Goal: Transaction & Acquisition: Purchase product/service

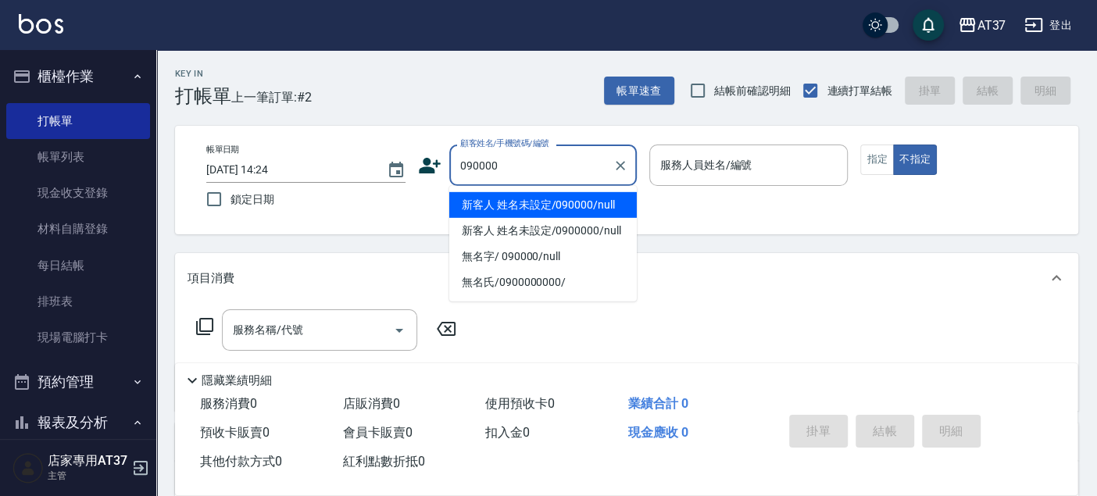
type input "新客人 姓名未設定/090000/null"
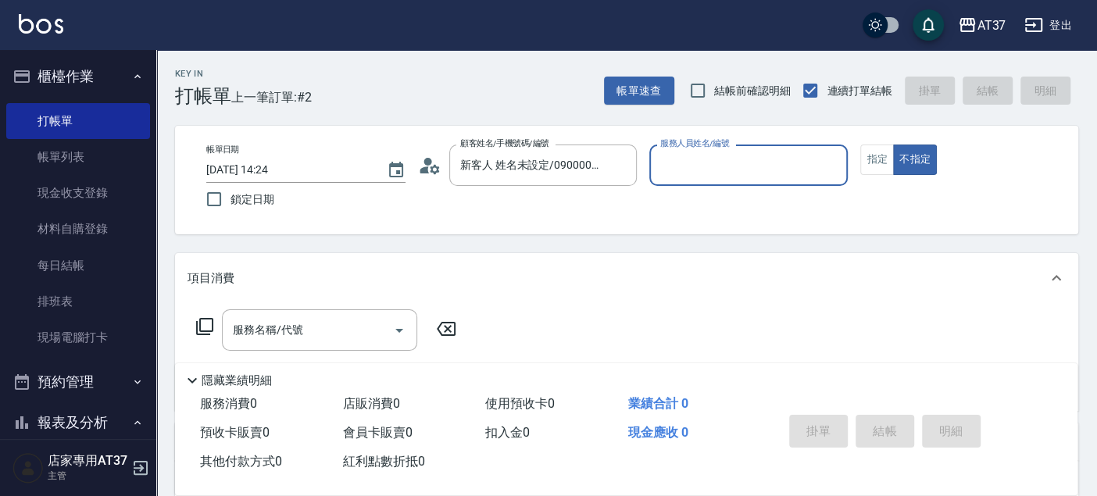
type input "6"
type button "false"
type input "Dolly-6"
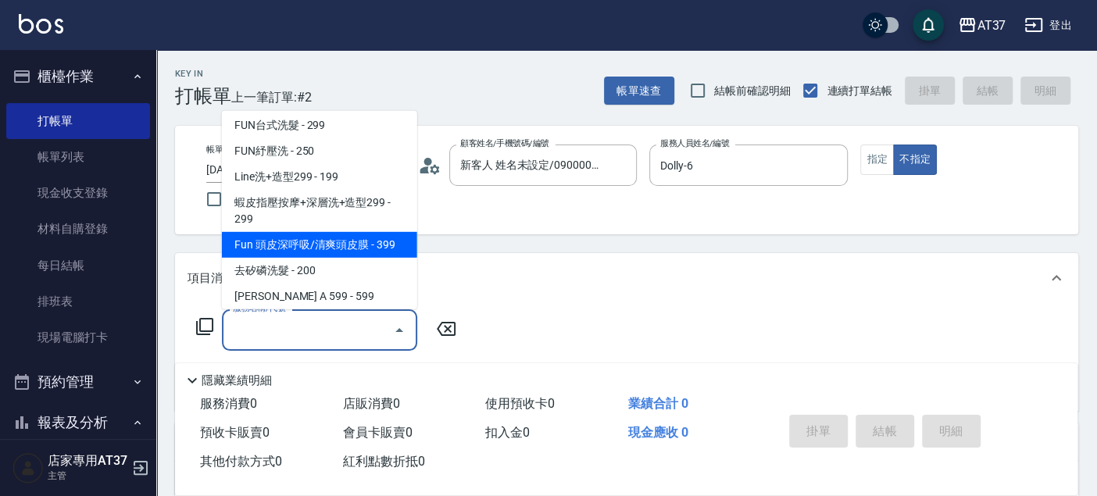
scroll to position [288, 0]
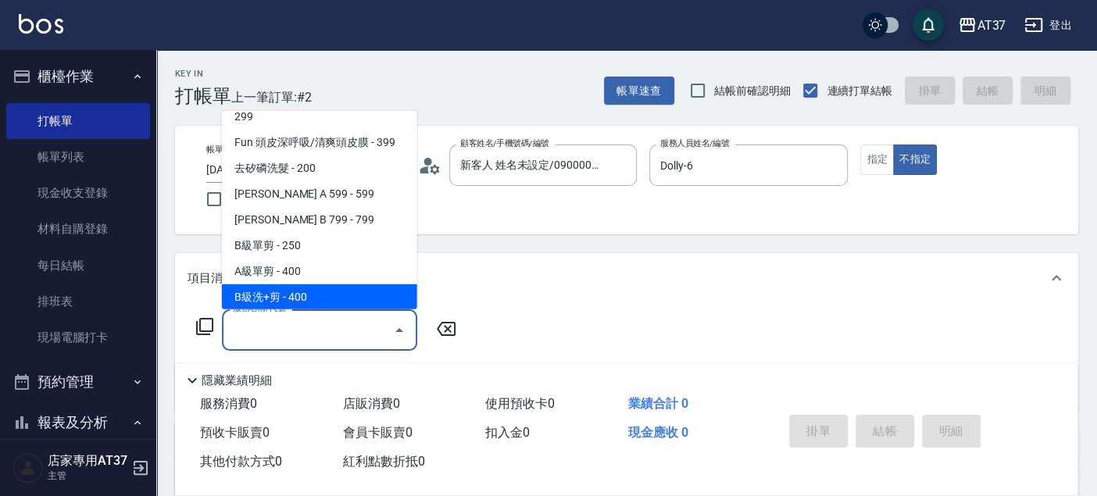
type input "B級洗+剪(203)"
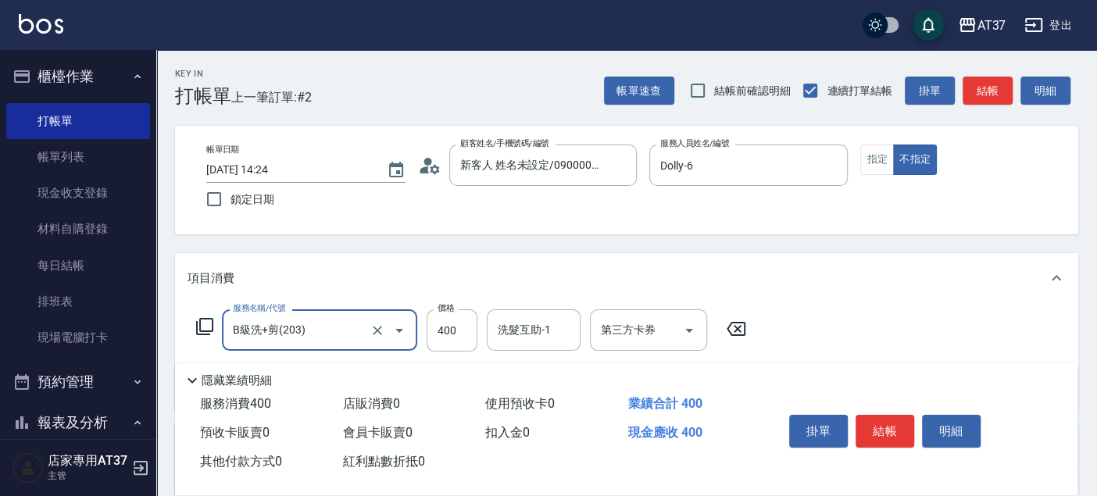
click at [991, 89] on button "結帳" at bounding box center [988, 91] width 50 height 29
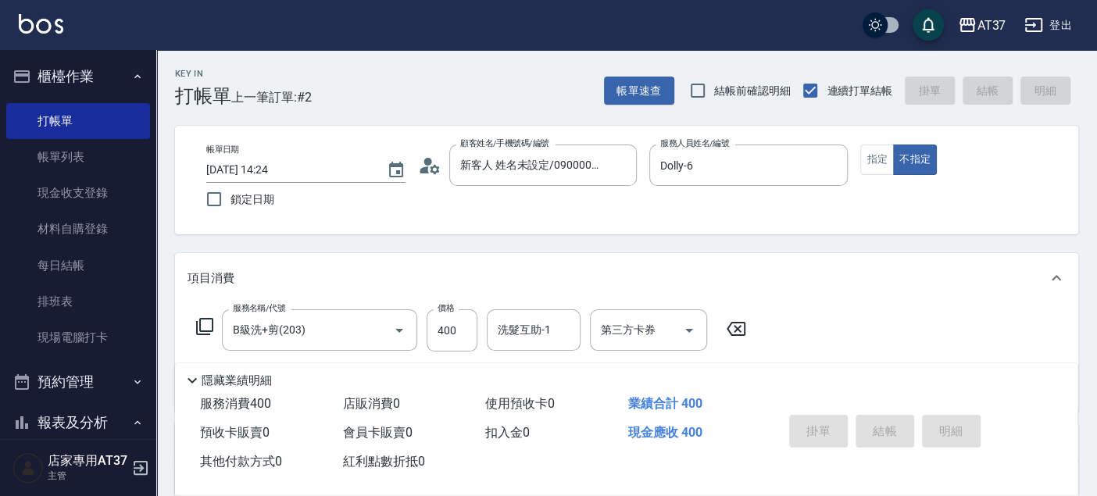
type input "2025/08/20 15:02"
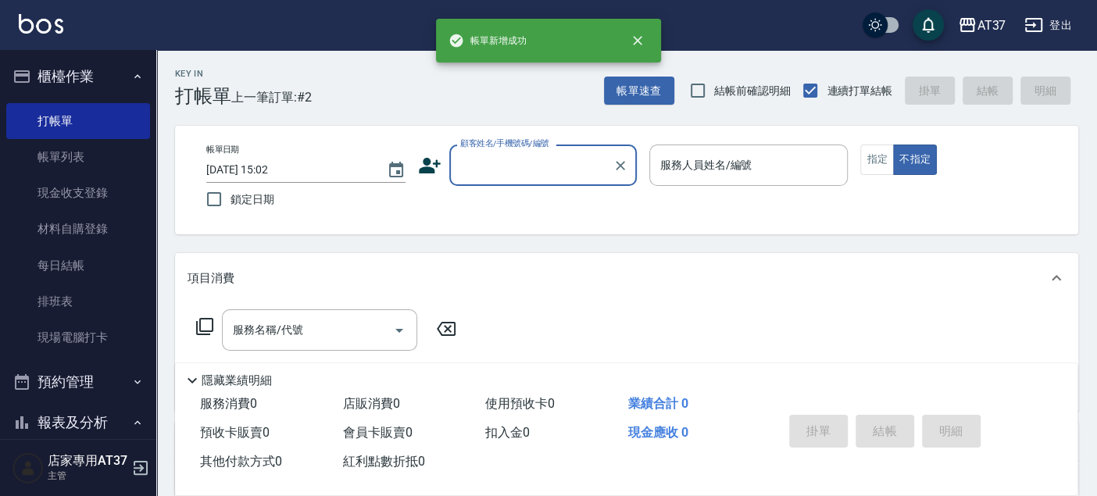
scroll to position [0, 0]
